Goal: Check status: Check status

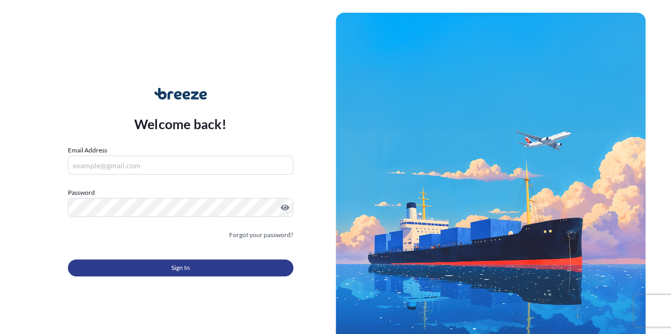
type input "[PERSON_NAME][EMAIL_ADDRESS][DOMAIN_NAME]"
click at [170, 268] on button "Sign In" at bounding box center [180, 268] width 225 height 17
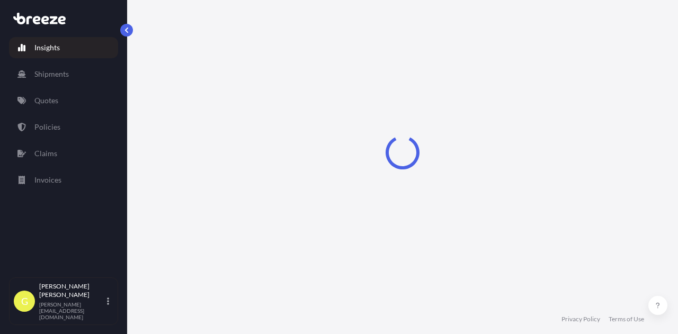
select select "2025"
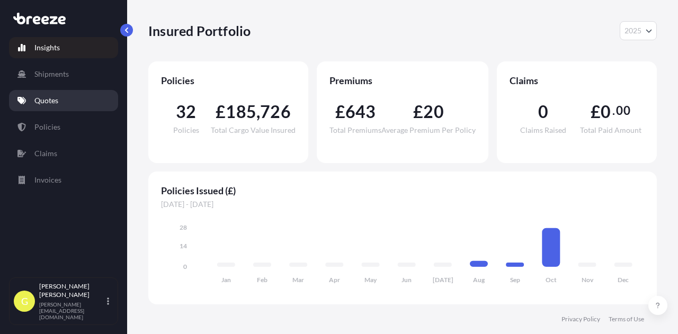
click at [57, 99] on p "Quotes" at bounding box center [46, 100] width 24 height 11
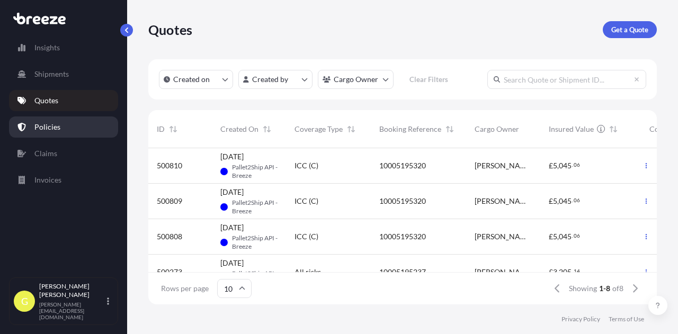
click at [55, 128] on p "Policies" at bounding box center [47, 127] width 26 height 11
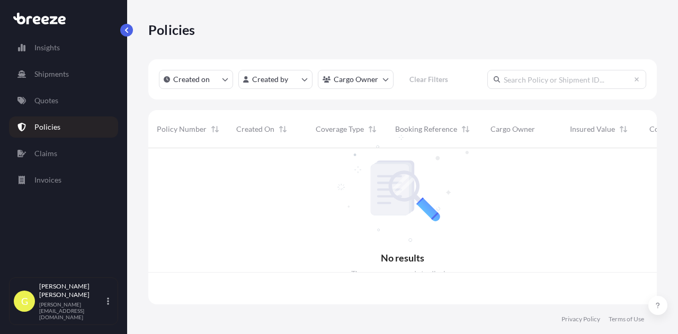
scroll to position [154, 500]
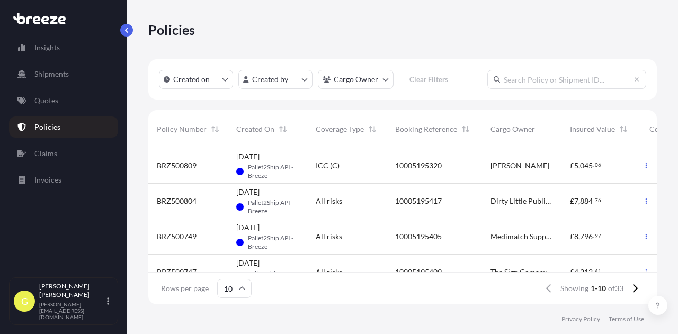
click at [138, 120] on div "Policies Created on Created by Cargo Owner Clear Filters Policy Number Created …" at bounding box center [402, 152] width 551 height 305
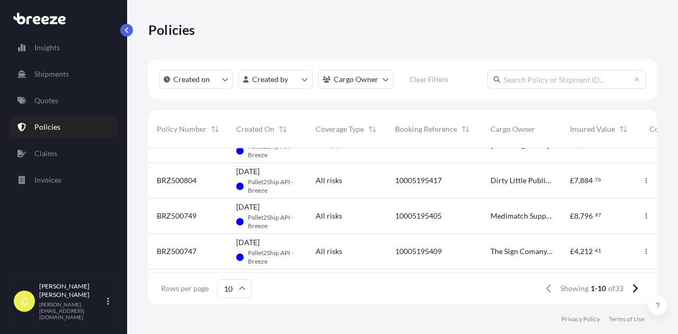
scroll to position [0, 0]
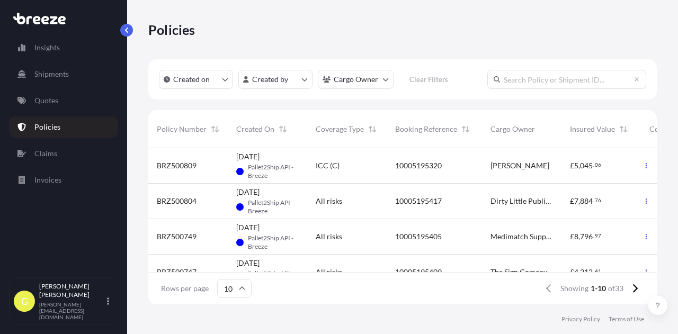
click at [133, 67] on div "Policies Created on Created by Cargo Owner Clear Filters Policy Number Created …" at bounding box center [402, 152] width 551 height 305
click at [60, 125] on link "Policies" at bounding box center [63, 127] width 109 height 21
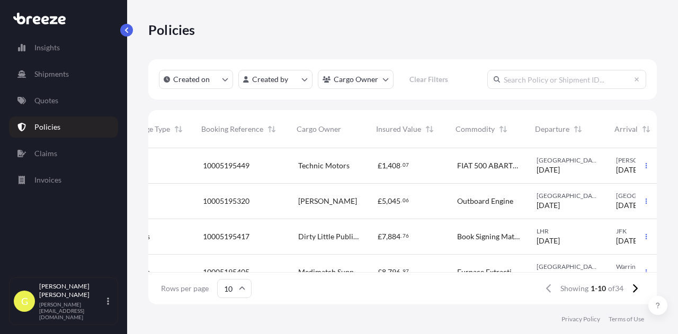
scroll to position [0, 194]
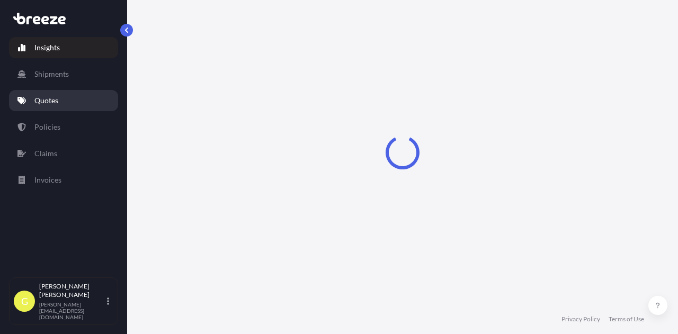
select select "2025"
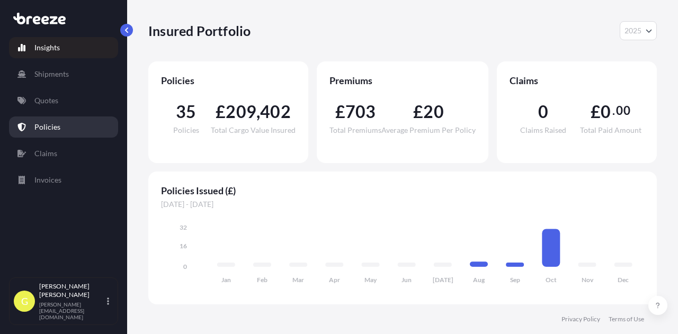
click at [51, 130] on p "Policies" at bounding box center [47, 127] width 26 height 11
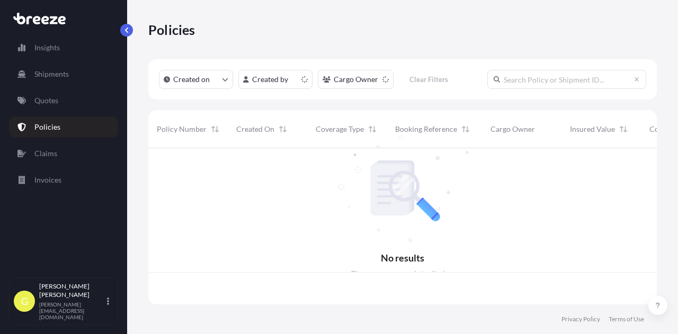
scroll to position [154, 500]
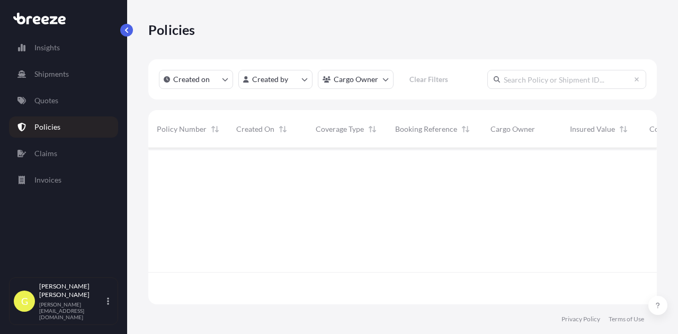
click at [405, 103] on div "Created on Created by Cargo Owner Clear Filters Policy Number Created On Covera…" at bounding box center [402, 181] width 509 height 245
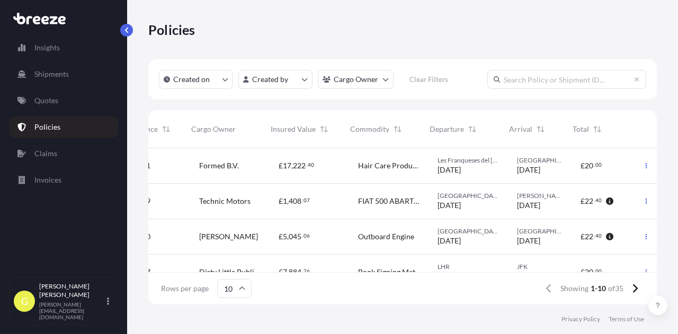
scroll to position [0, 299]
click at [606, 202] on icon "button" at bounding box center [609, 201] width 7 height 7
click at [283, 169] on span "17" at bounding box center [287, 165] width 8 height 7
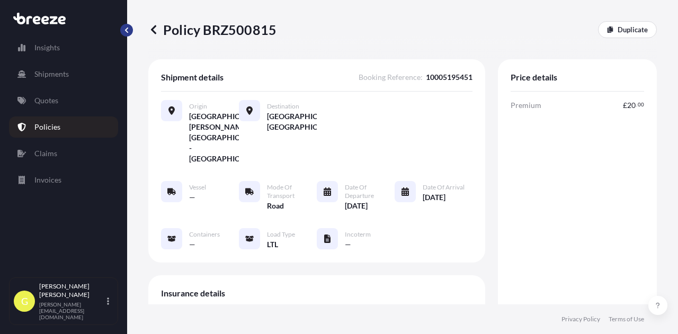
click at [122, 27] on button "button" at bounding box center [126, 30] width 13 height 13
click at [154, 31] on icon at bounding box center [153, 29] width 11 height 11
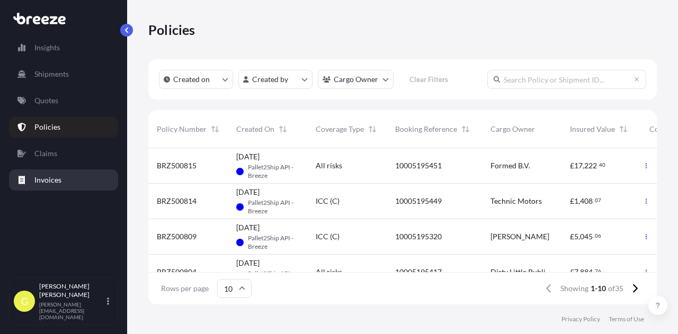
click at [54, 174] on link "Invoices" at bounding box center [63, 180] width 109 height 21
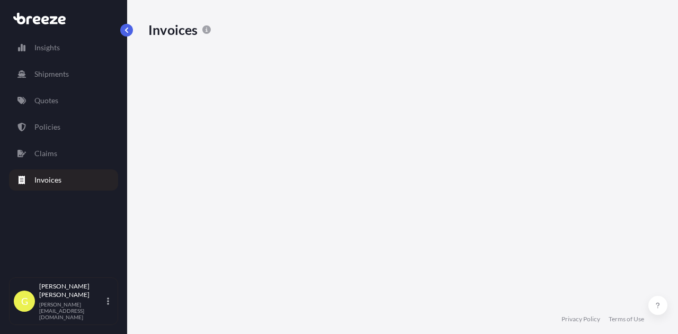
scroll to position [210, 500]
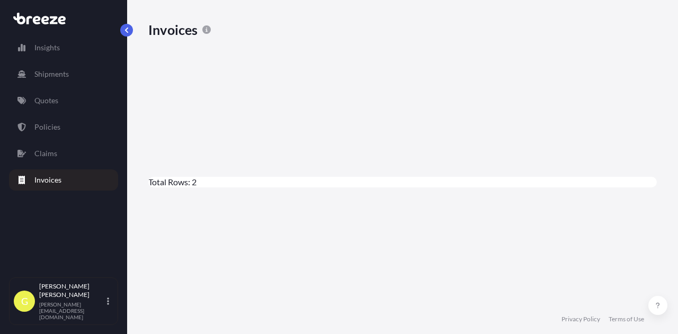
click at [261, 251] on div "[DATE]" at bounding box center [204, 269] width 113 height 36
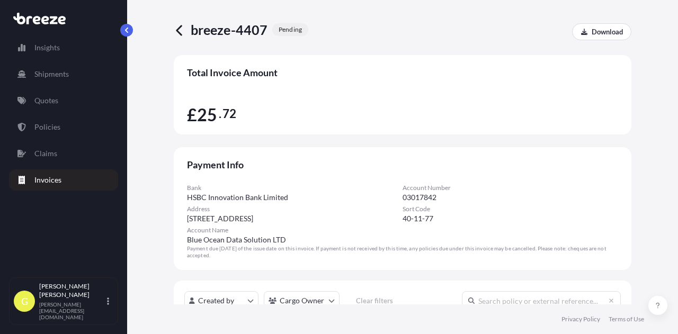
click at [180, 31] on icon at bounding box center [180, 30] width 12 height 12
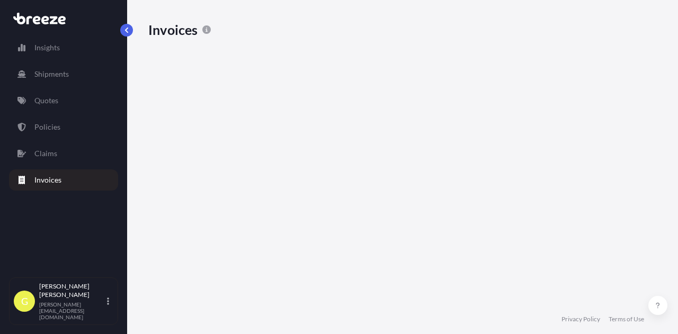
scroll to position [210, 500]
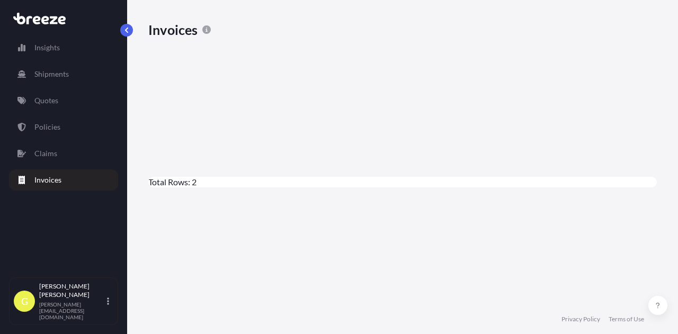
click at [253, 290] on div "[DATE]" at bounding box center [205, 295] width 96 height 11
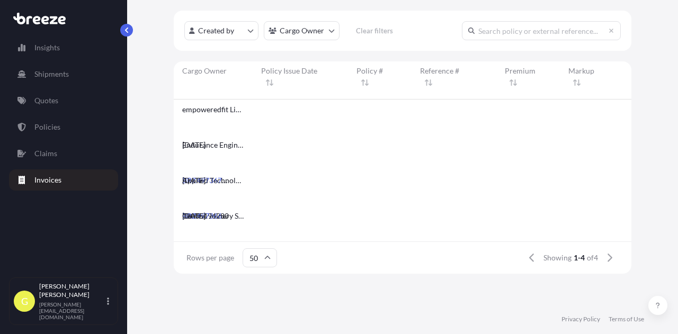
scroll to position [272, 0]
click at [232, 174] on link "BRZ497367" at bounding box center [206, 178] width 49 height 9
